Goal: Task Accomplishment & Management: Manage account settings

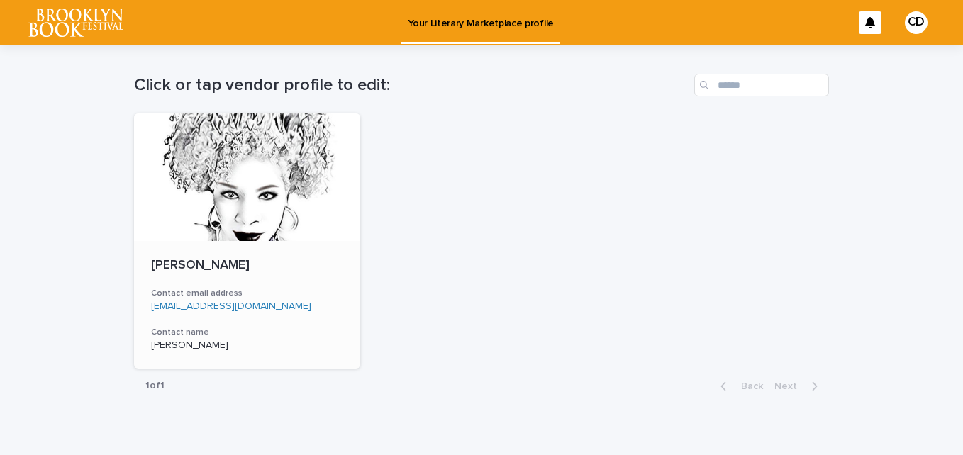
click at [235, 232] on div at bounding box center [247, 177] width 226 height 128
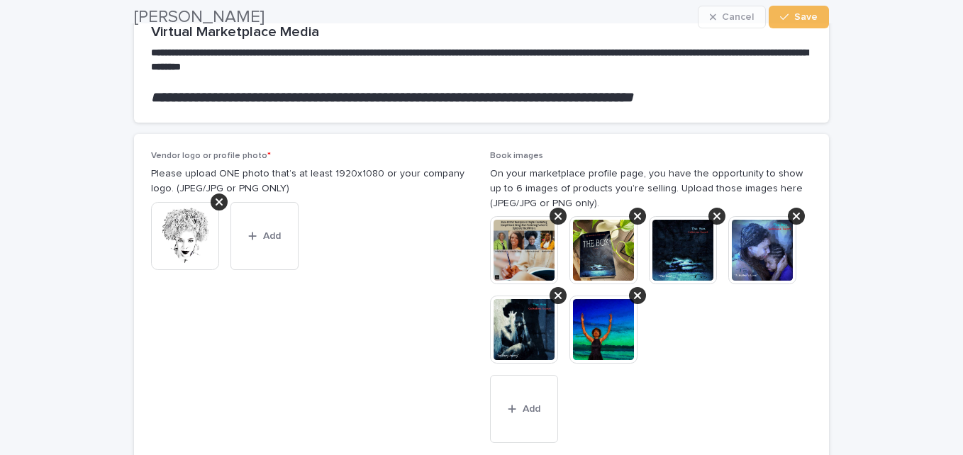
scroll to position [143, 0]
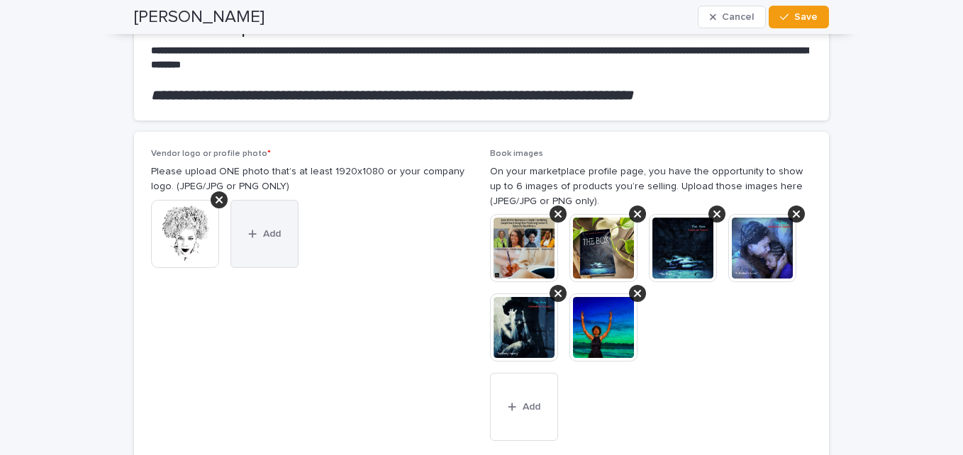
click at [263, 229] on span "Add" at bounding box center [272, 234] width 18 height 10
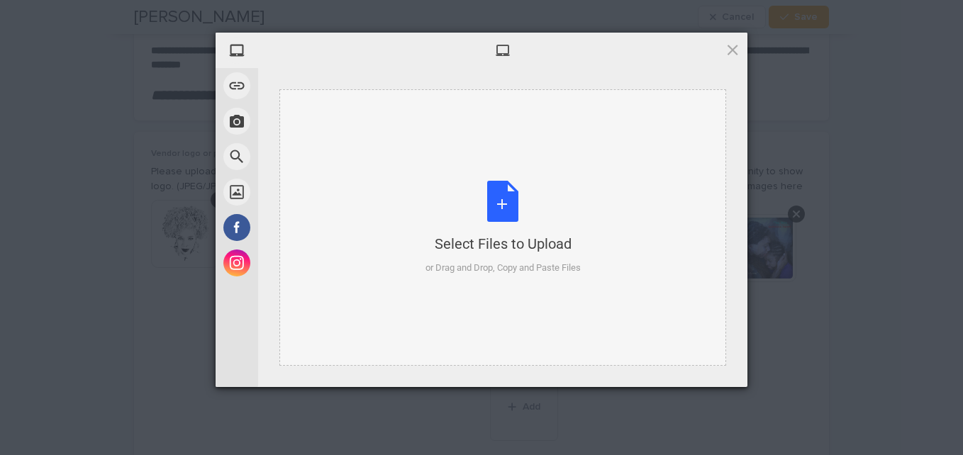
click at [497, 210] on div "Select Files to Upload or Drag and Drop, Copy and Paste Files" at bounding box center [502, 228] width 155 height 94
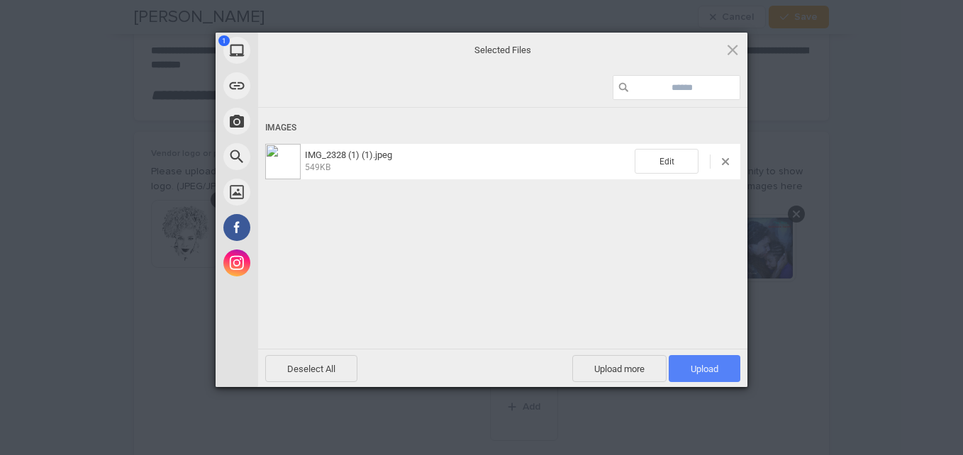
click at [709, 373] on span "Upload 1" at bounding box center [704, 369] width 28 height 11
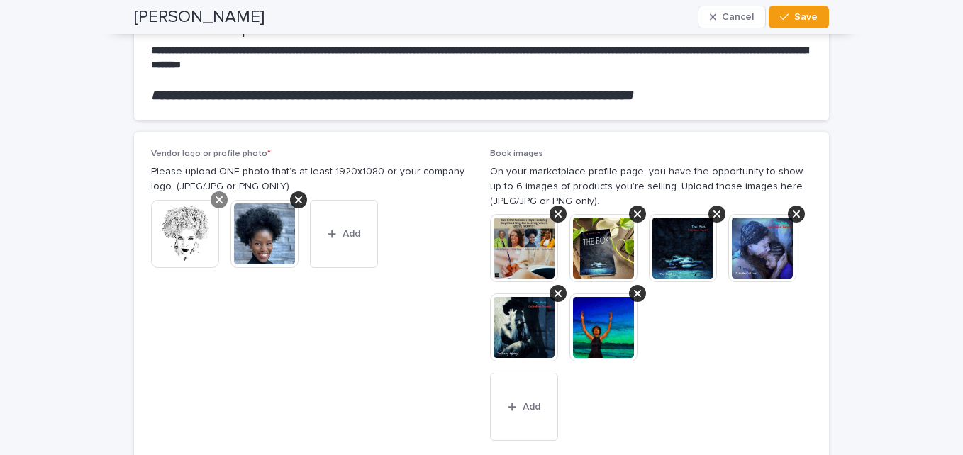
click at [216, 196] on icon at bounding box center [219, 199] width 7 height 7
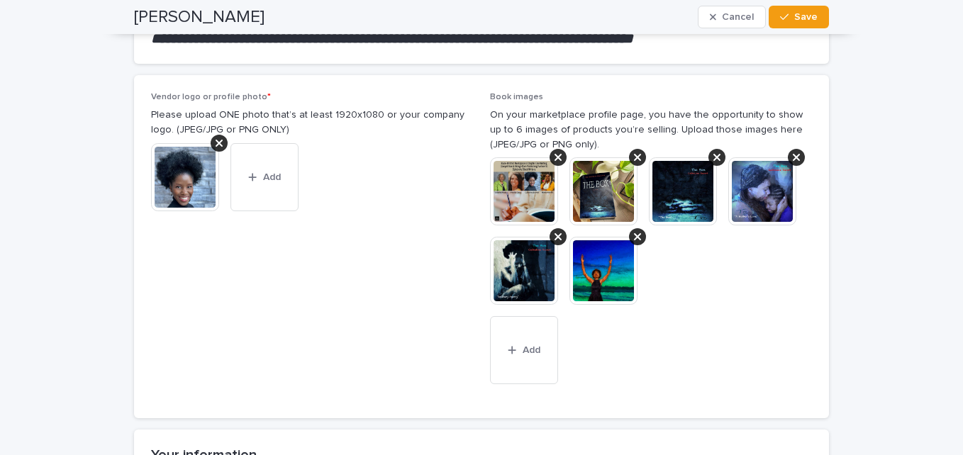
scroll to position [201, 0]
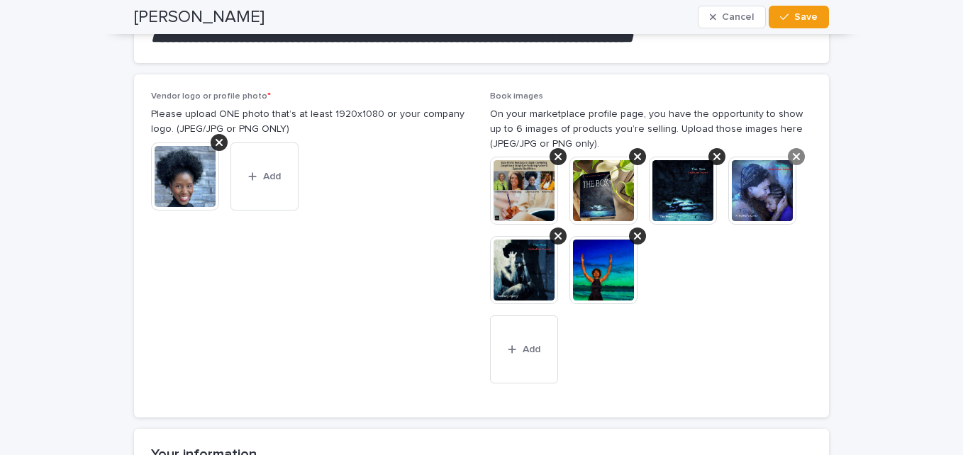
click at [793, 161] on icon at bounding box center [796, 156] width 7 height 11
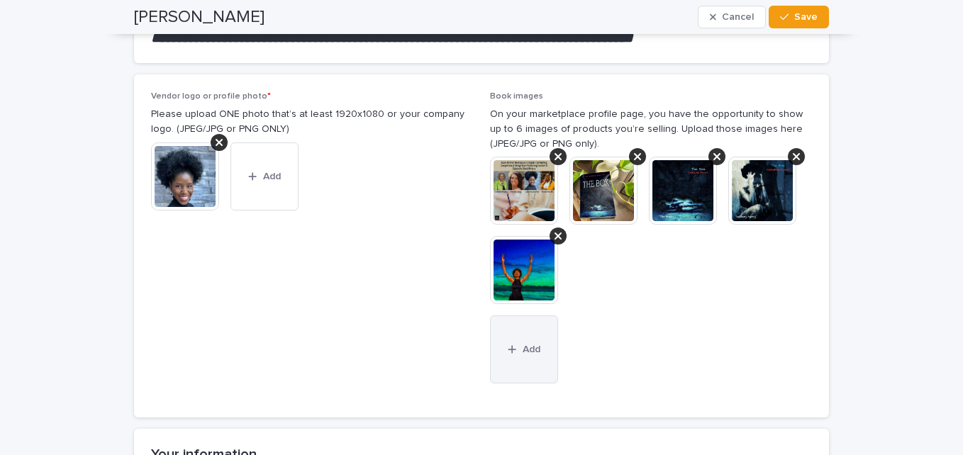
click at [511, 352] on div "button" at bounding box center [515, 350] width 14 height 10
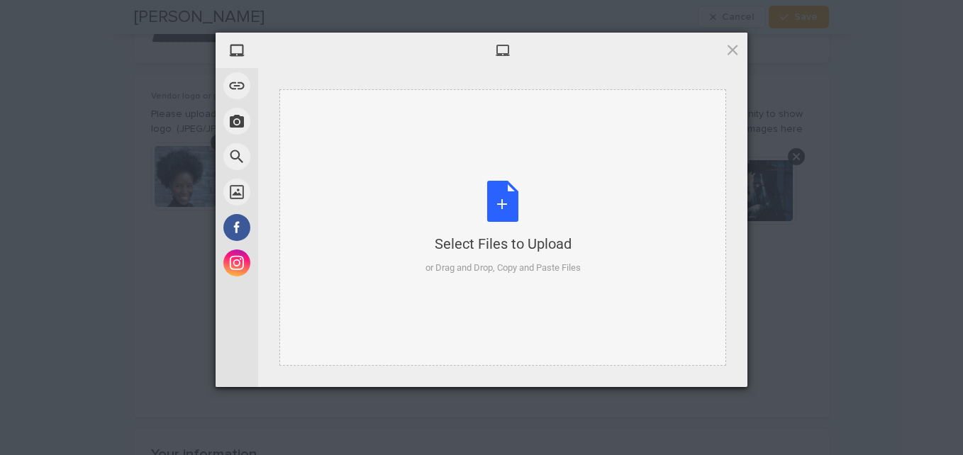
click at [491, 197] on div "Select Files to Upload or Drag and Drop, Copy and Paste Files" at bounding box center [502, 228] width 155 height 94
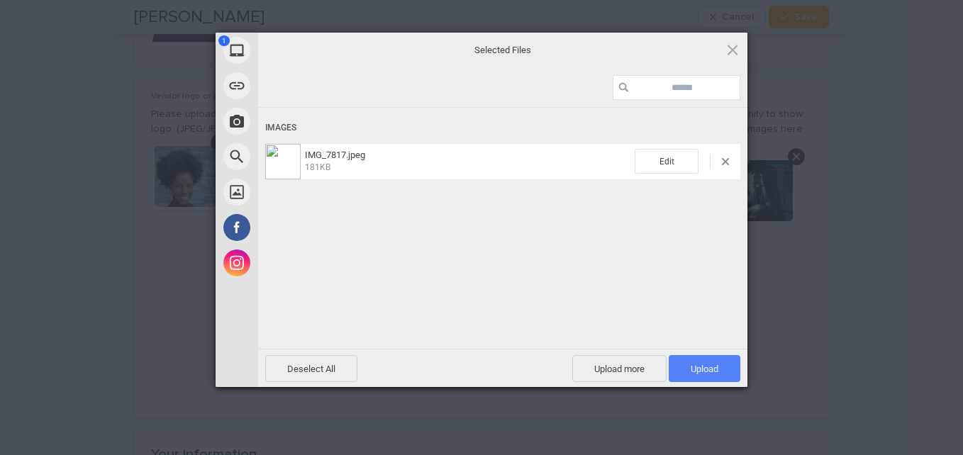
click at [717, 364] on span "Upload 1" at bounding box center [704, 369] width 28 height 11
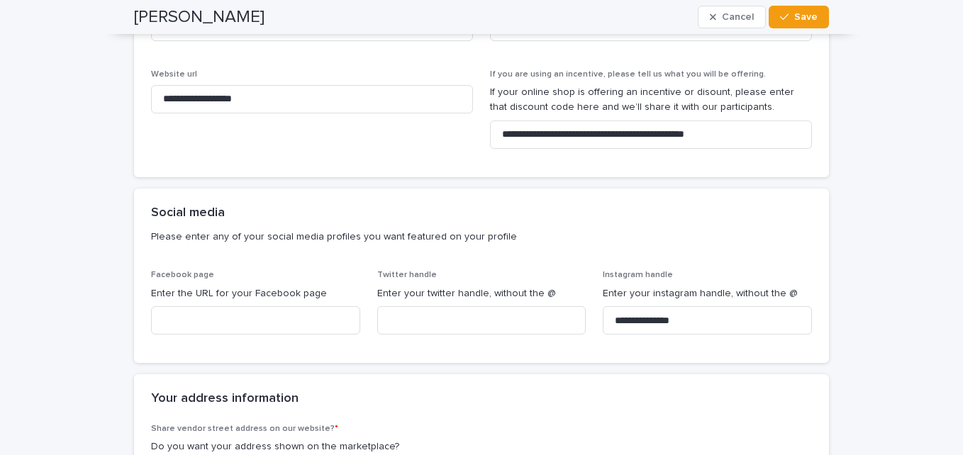
scroll to position [987, 0]
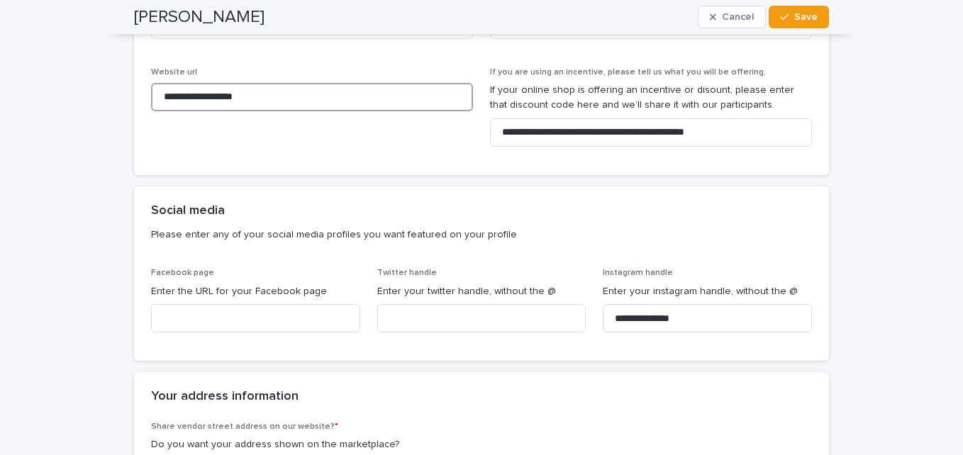
click at [286, 99] on input "**********" at bounding box center [312, 97] width 322 height 28
paste input "*********"
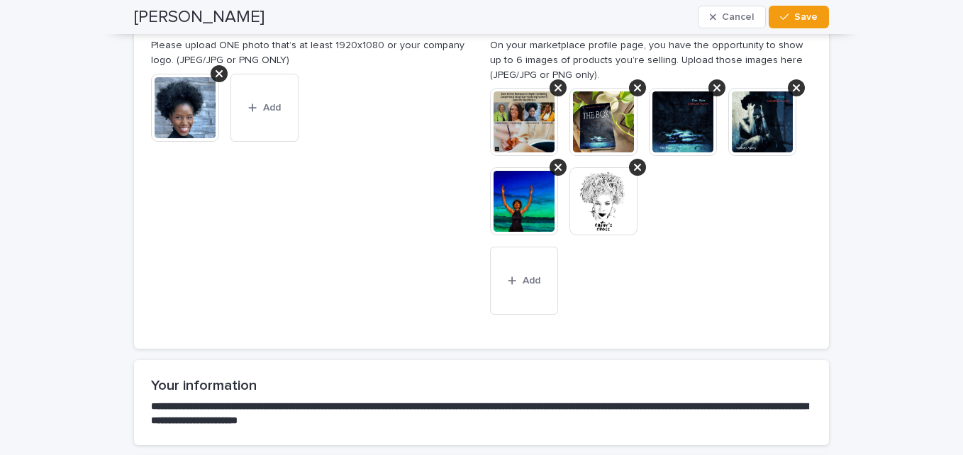
scroll to position [0, 0]
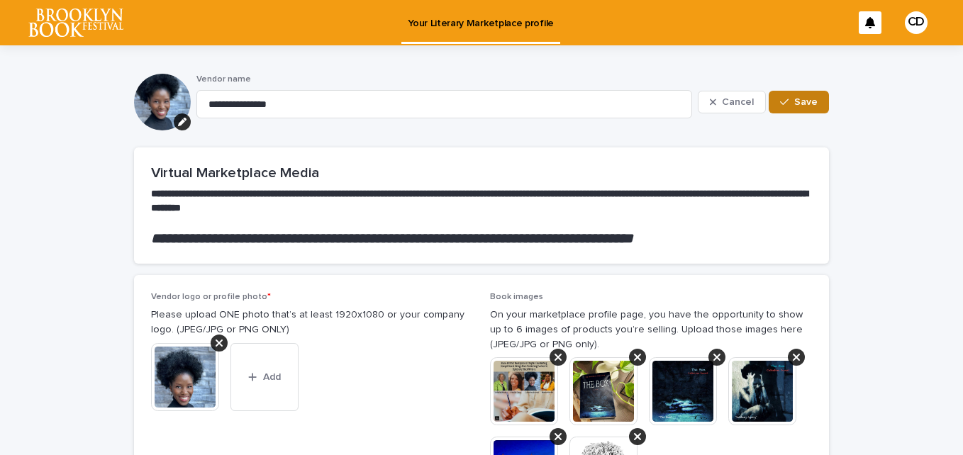
type input "**********"
click at [793, 111] on button "Save" at bounding box center [798, 102] width 60 height 23
